Goal: Information Seeking & Learning: Check status

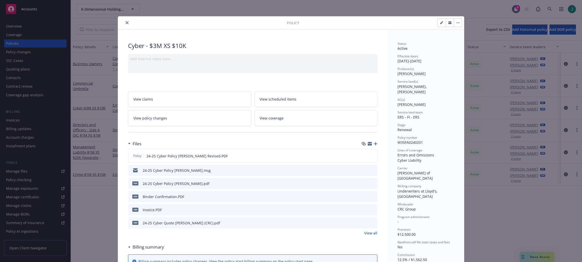
click at [127, 22] on button "close" at bounding box center [127, 23] width 6 height 6
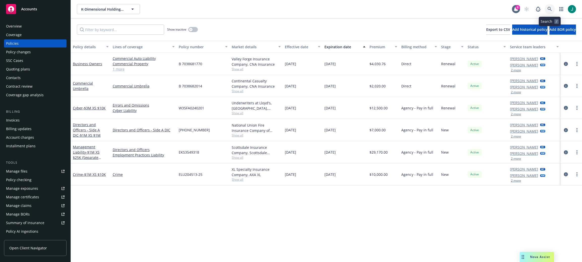
click at [550, 9] on icon at bounding box center [550, 9] width 5 height 5
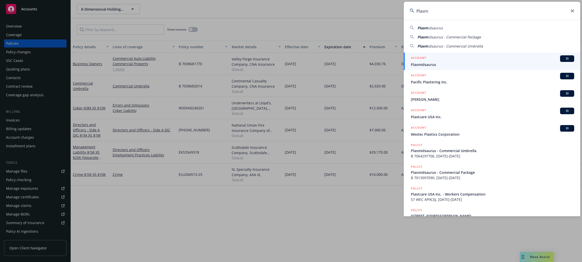
click at [433, 38] on span "idsaurus - Commercial Package" at bounding box center [454, 37] width 53 height 5
type input "Plasmidsaurus - Commercial Package"
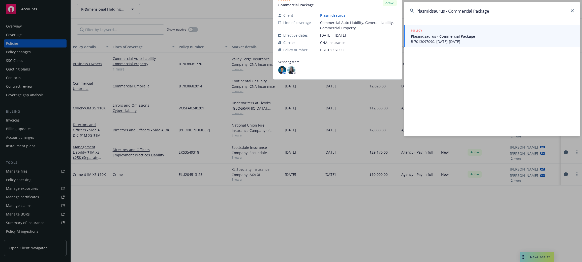
click at [433, 37] on span "Plasmidsaurus - Commercial Package" at bounding box center [492, 36] width 163 height 5
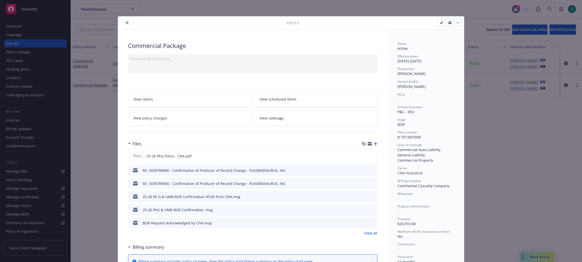
click at [372, 170] on icon "preview file" at bounding box center [373, 170] width 5 height 4
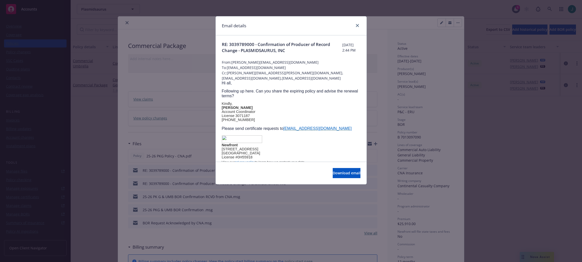
click at [328, 96] on span "Following up here. Can you share the expiring policy and advise the renewal ter…" at bounding box center [290, 93] width 136 height 9
click at [357, 25] on icon "close" at bounding box center [357, 25] width 3 height 3
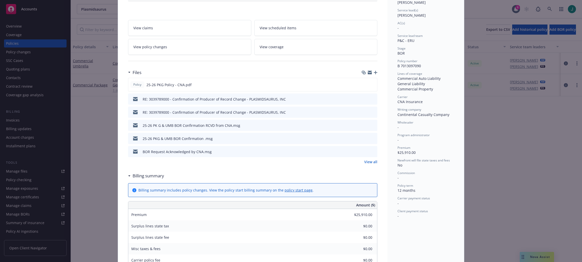
scroll to position [76, 0]
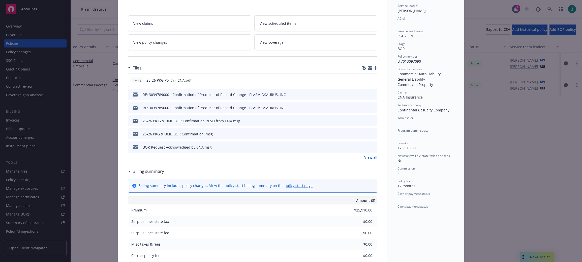
click at [367, 157] on link "View all" at bounding box center [371, 156] width 13 height 5
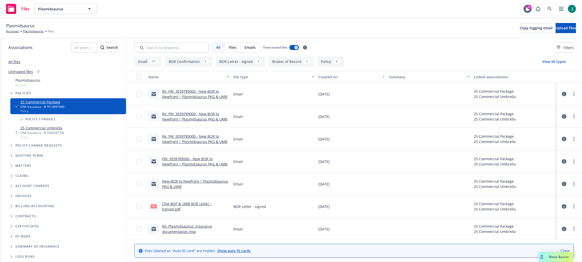
scroll to position [179, 0]
click at [198, 225] on link "RE: Plasmidsaurus: insurance documentation.msg" at bounding box center [187, 228] width 50 height 10
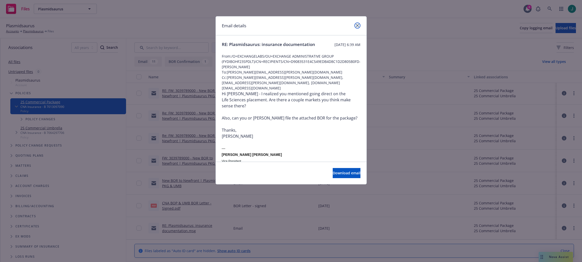
click at [357, 26] on icon "close" at bounding box center [357, 25] width 3 height 3
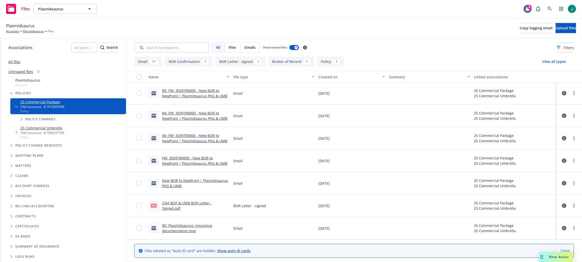
click at [200, 180] on link "New BOR to Newfront | Plasmidsaurus PKG & UMB" at bounding box center [195, 183] width 66 height 10
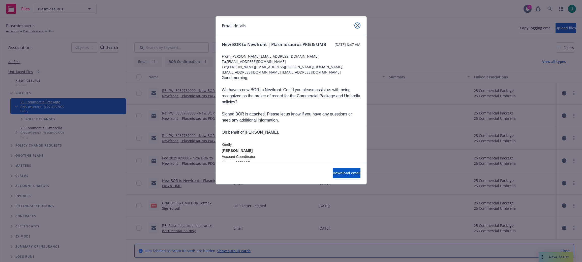
click at [357, 26] on icon "close" at bounding box center [357, 25] width 3 height 3
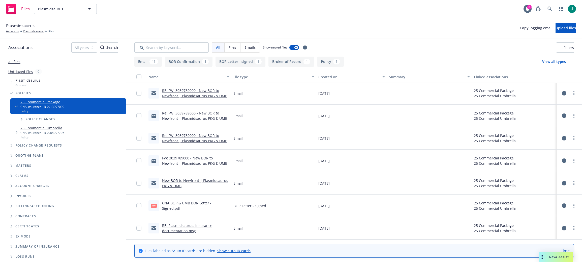
click at [202, 158] on link "FW: 3039789000 - New BOR to Newfront | Plasmidsaurus PKG & UMB" at bounding box center [194, 160] width 65 height 10
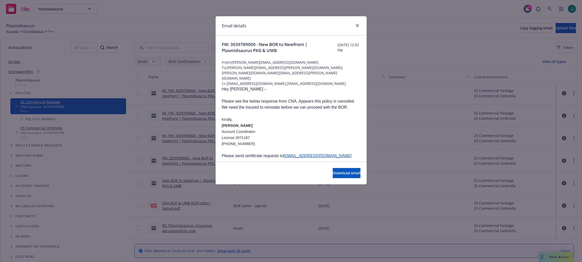
click at [184, 138] on div "Email details FW: 3039789000 - New BOR to Newfront | Plasmidsaurus PKG & UMB [D…" at bounding box center [291, 131] width 582 height 262
click at [357, 26] on icon "close" at bounding box center [357, 25] width 3 height 3
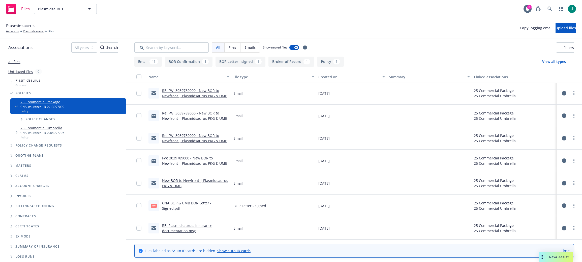
click at [195, 135] on link "Re: FW: 3039789000 - New BOR to Newfront | Plasmidsaurus PKG & UMB" at bounding box center [194, 138] width 65 height 10
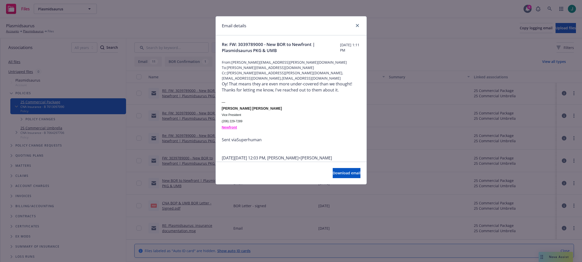
click at [245, 93] on div "Oy! That means they are even more under-covered than we thought! Thanks for let…" at bounding box center [291, 87] width 139 height 12
click at [182, 136] on div "Email details Re: FW: 3039789000 - New BOR to Newfront | Plasmidsaurus PKG & UM…" at bounding box center [291, 131] width 582 height 262
click at [357, 24] on icon "close" at bounding box center [357, 25] width 3 height 3
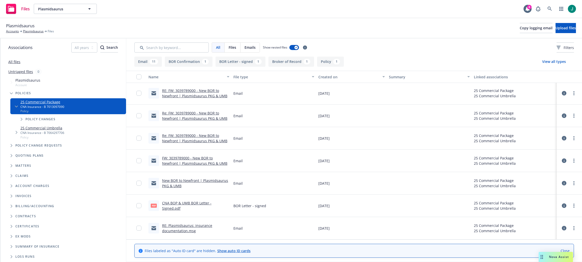
click at [203, 114] on link "Re: FW: 3039789000 - New BOR to Newfront | Plasmidsaurus PKG & UMB" at bounding box center [194, 115] width 65 height 10
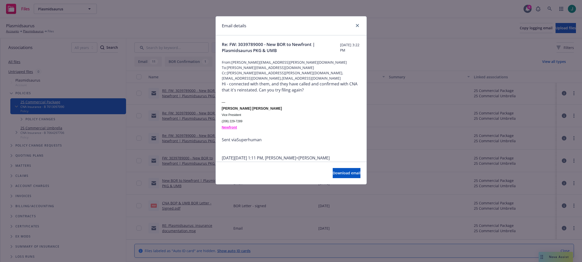
click at [199, 113] on div "Email details Re: FW: 3039789000 - New BOR to Newfront | Plasmidsaurus PKG & UM…" at bounding box center [291, 131] width 582 height 262
click at [358, 25] on icon "close" at bounding box center [357, 25] width 3 height 3
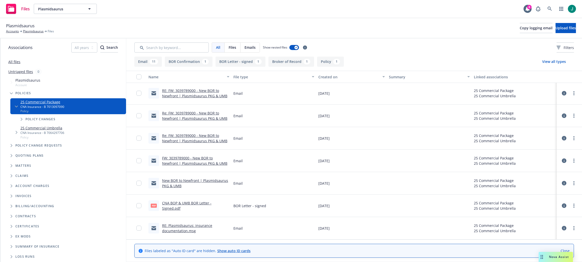
click at [192, 95] on link "RE: FW: 3039789000 - New BOR to Newfront | Plasmidsaurus PKG & UMB" at bounding box center [194, 93] width 65 height 10
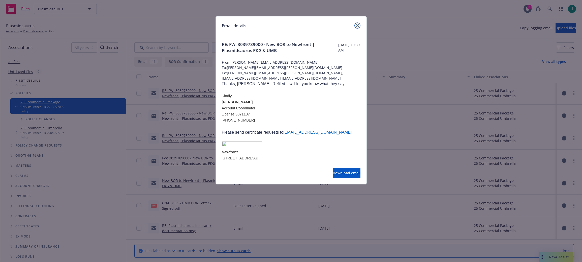
click at [358, 25] on icon "close" at bounding box center [357, 25] width 3 height 3
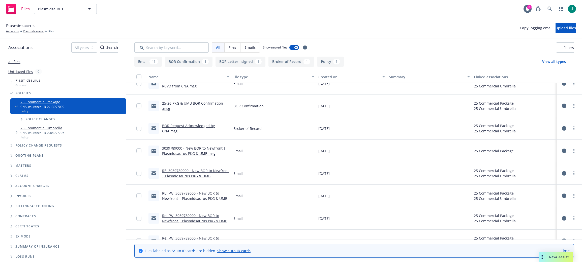
scroll to position [0, 0]
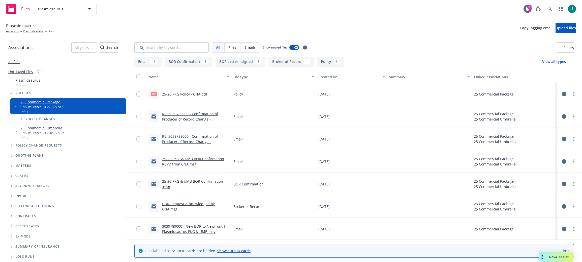
click at [202, 181] on link "25-26 PKG & UMB BOR Confirmation .msg" at bounding box center [192, 184] width 61 height 10
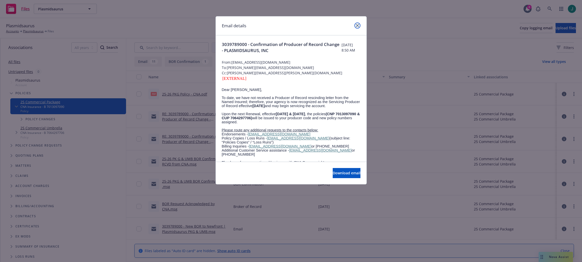
click at [359, 25] on link "close" at bounding box center [358, 25] width 6 height 6
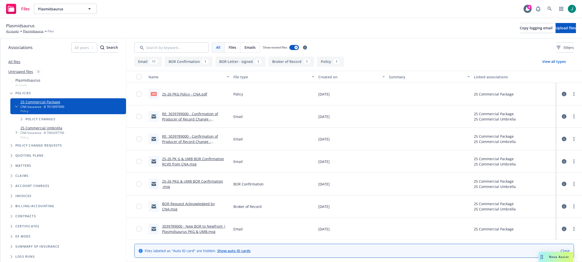
click at [200, 116] on link "RE: 3039789000 - Confirmation of Producer of Record Change - PLASMIDSAURUS, INC" at bounding box center [190, 118] width 56 height 15
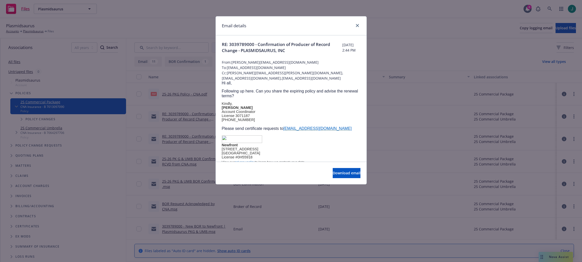
click at [277, 98] on span "Following up here. Can you share the expiring policy and advise the renewal ter…" at bounding box center [290, 93] width 136 height 9
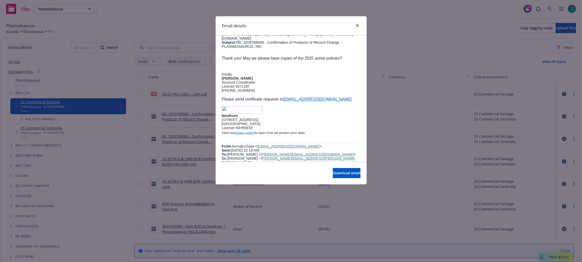
scroll to position [151, 0]
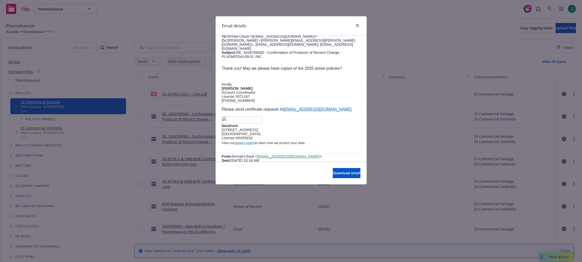
click at [199, 86] on div "Email details RE: 3039789000 - Confirmation of Producer of Record Change - PLAS…" at bounding box center [291, 131] width 582 height 262
click at [358, 24] on icon "close" at bounding box center [357, 25] width 3 height 3
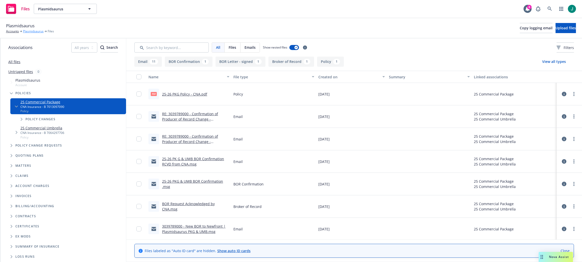
click at [30, 31] on link "Plasmidsaurus" at bounding box center [33, 31] width 21 height 5
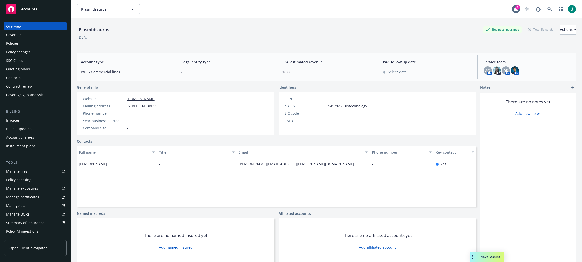
click at [13, 42] on div "Policies" at bounding box center [12, 43] width 13 height 8
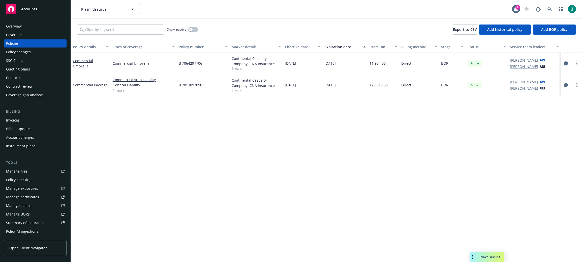
click at [123, 91] on link "1 more" at bounding box center [144, 90] width 62 height 5
drag, startPoint x: 115, startPoint y: 112, endPoint x: 104, endPoint y: 102, distance: 14.8
click at [115, 112] on div "Policy details Lines of coverage Policy number Market details Effective date Ex…" at bounding box center [327, 151] width 512 height 221
click at [124, 118] on div "Policy details Lines of coverage Policy number Market details Effective date Ex…" at bounding box center [327, 151] width 512 height 221
drag, startPoint x: 133, startPoint y: 131, endPoint x: 123, endPoint y: 113, distance: 21.2
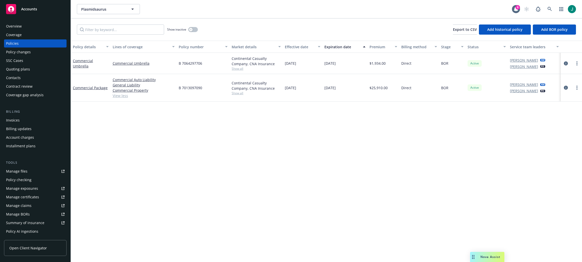
click at [132, 131] on div "Policy details Lines of coverage Policy number Market details Effective date Ex…" at bounding box center [327, 151] width 512 height 221
click at [27, 69] on div "Quoting plans" at bounding box center [18, 69] width 24 height 8
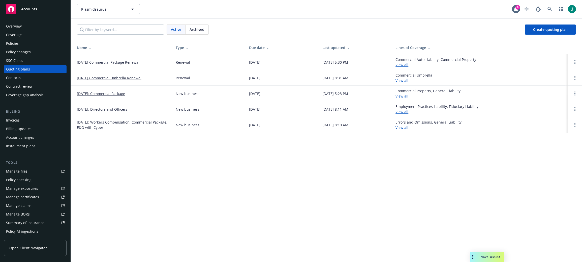
click at [132, 123] on link "09/12/2025: Workers Compensation, Commercial Package, E&O with Cyber" at bounding box center [122, 124] width 91 height 11
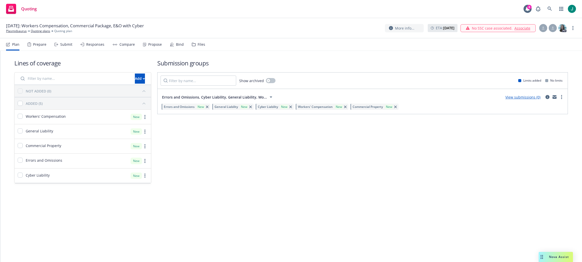
click at [200, 44] on div "Files" at bounding box center [202, 44] width 8 height 4
